Goal: Check status: Check status

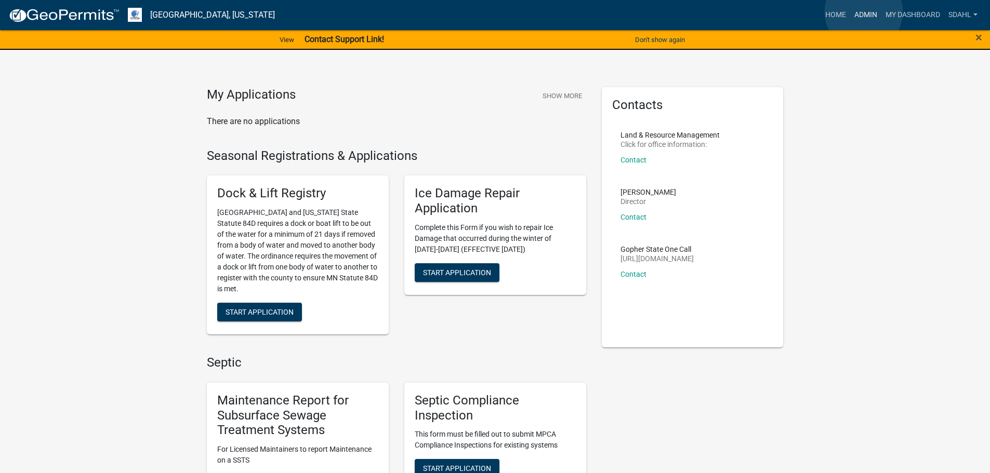
click at [863, 12] on link "Admin" at bounding box center [865, 15] width 31 height 20
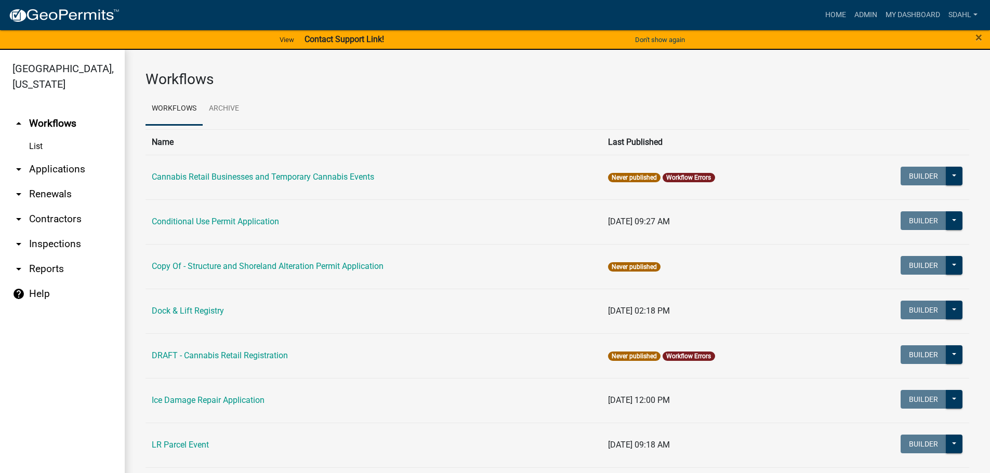
click at [63, 167] on link "arrow_drop_down Applications" at bounding box center [62, 169] width 125 height 25
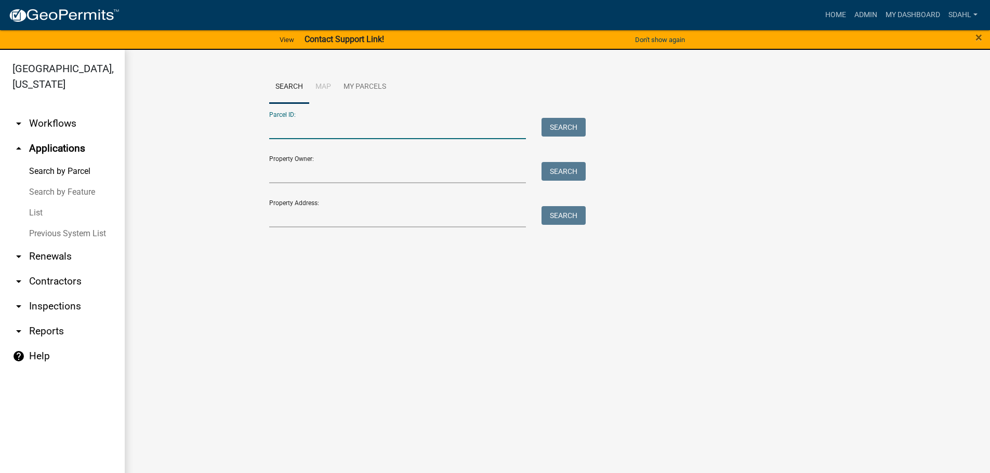
click at [309, 125] on input "Parcel ID:" at bounding box center [397, 128] width 257 height 21
paste input "14000160138000"
type input "14000160138000"
click at [570, 124] on button "Search" at bounding box center [563, 127] width 44 height 19
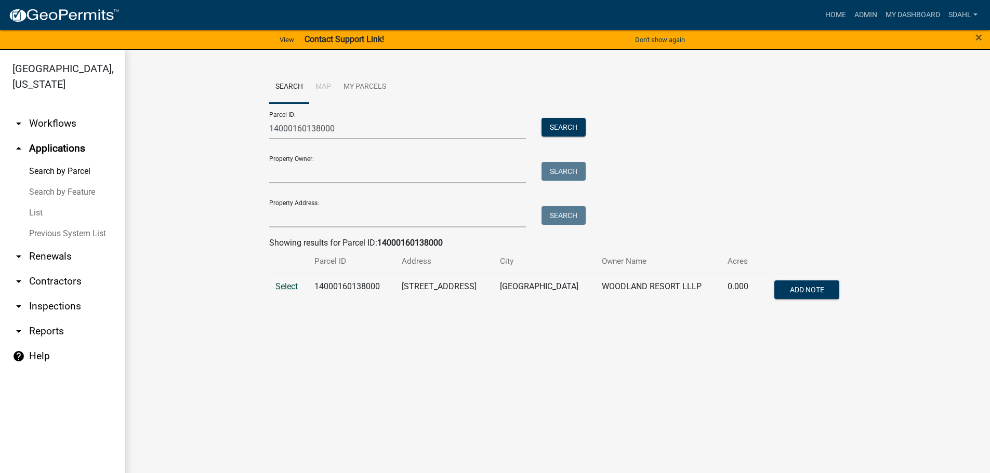
click at [282, 287] on span "Select" at bounding box center [286, 287] width 22 height 10
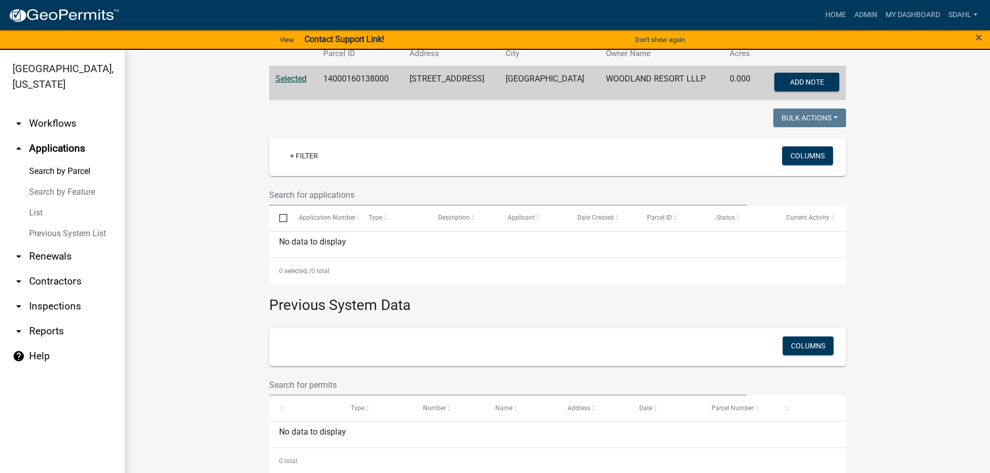
scroll to position [217, 0]
